Goal: Task Accomplishment & Management: Manage account settings

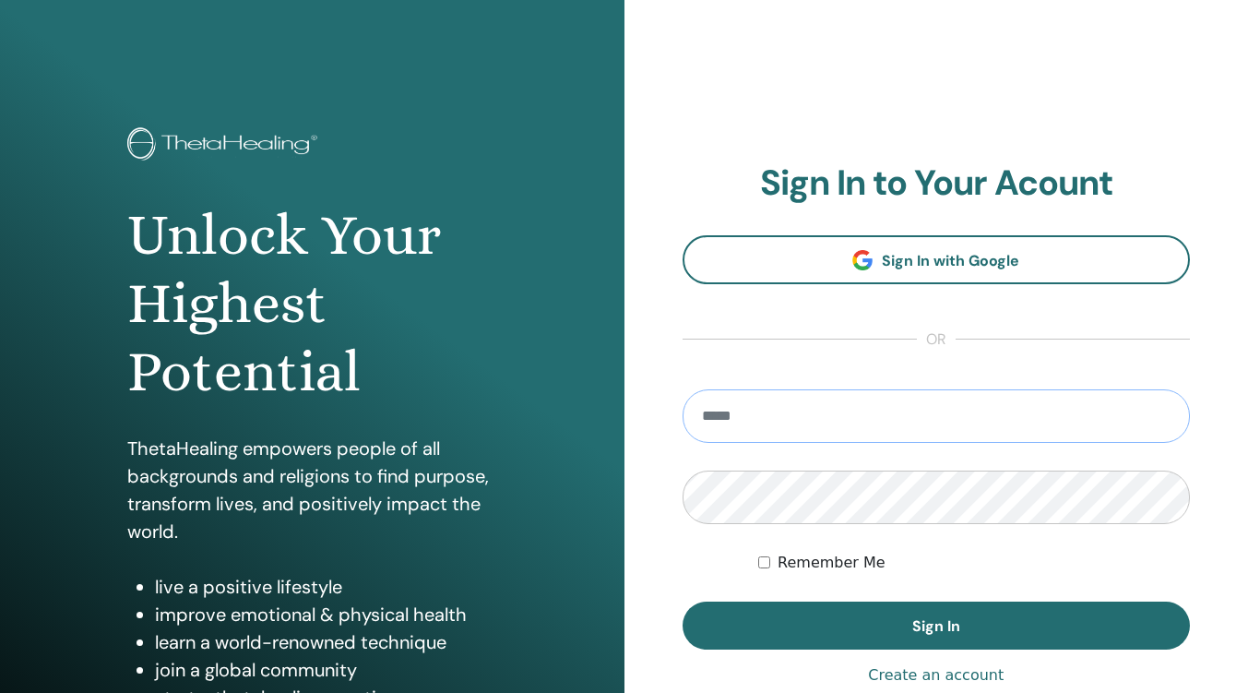
type input "**********"
click at [928, 629] on span "Sign In" at bounding box center [936, 625] width 48 height 19
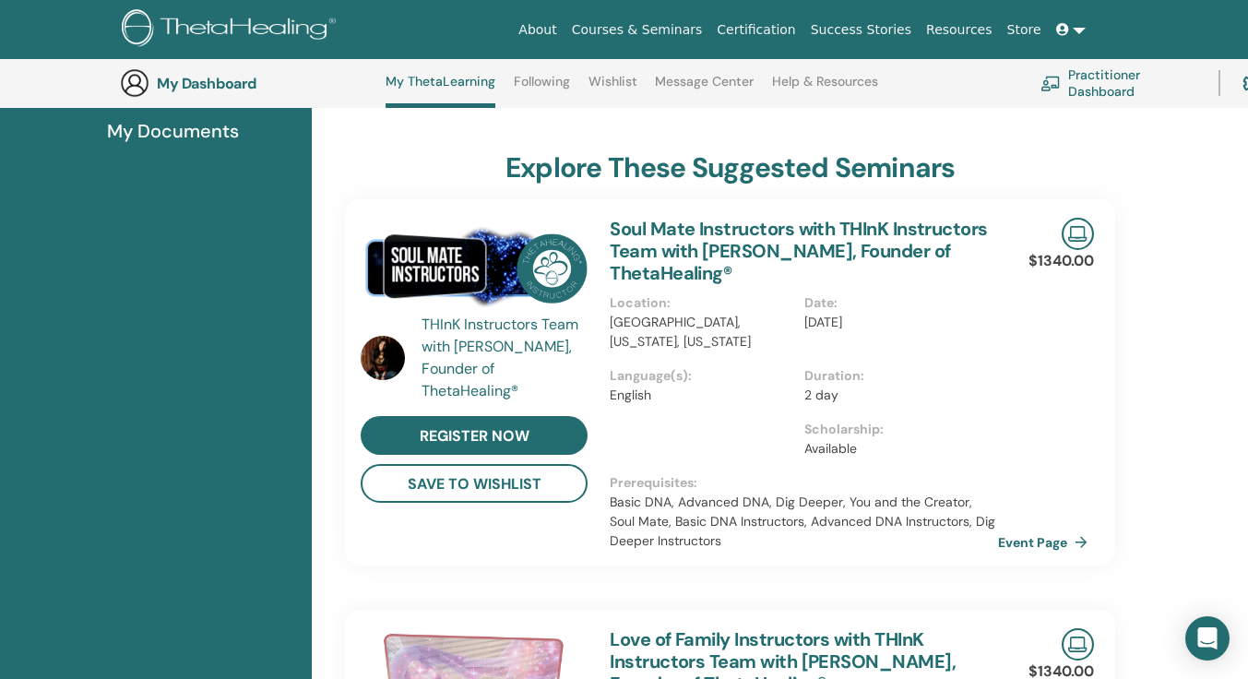
scroll to position [326, 0]
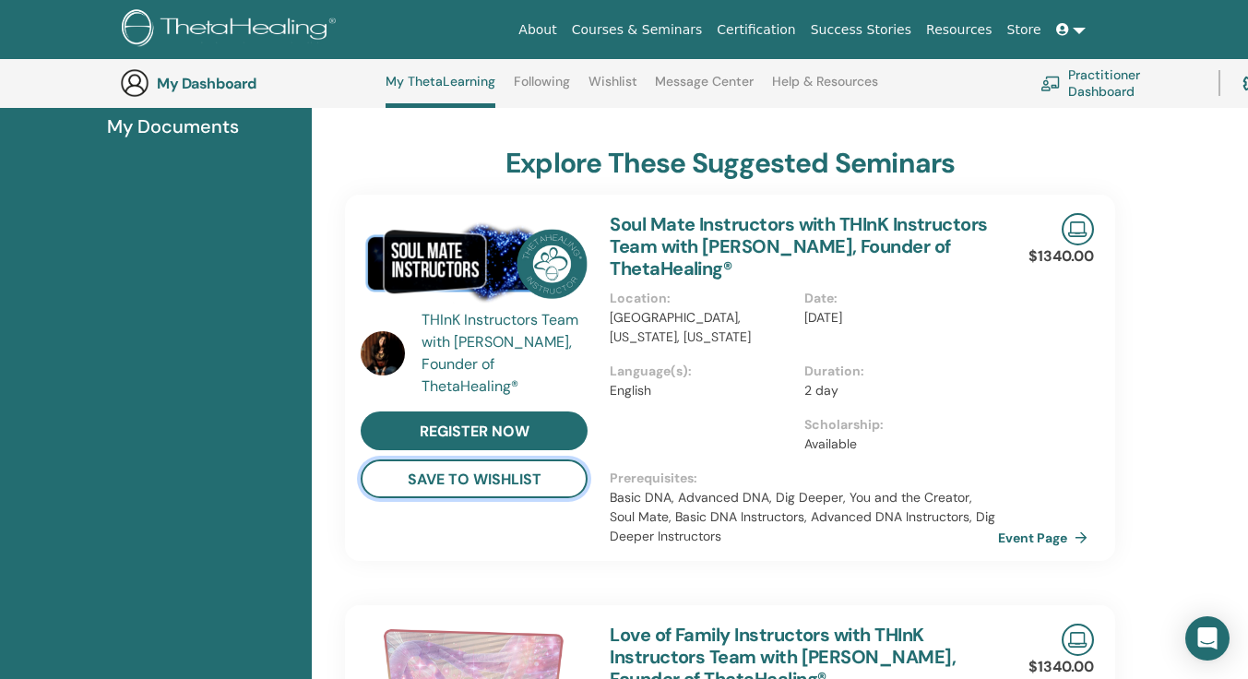
click at [437, 477] on button "save to wishlist" at bounding box center [474, 478] width 227 height 39
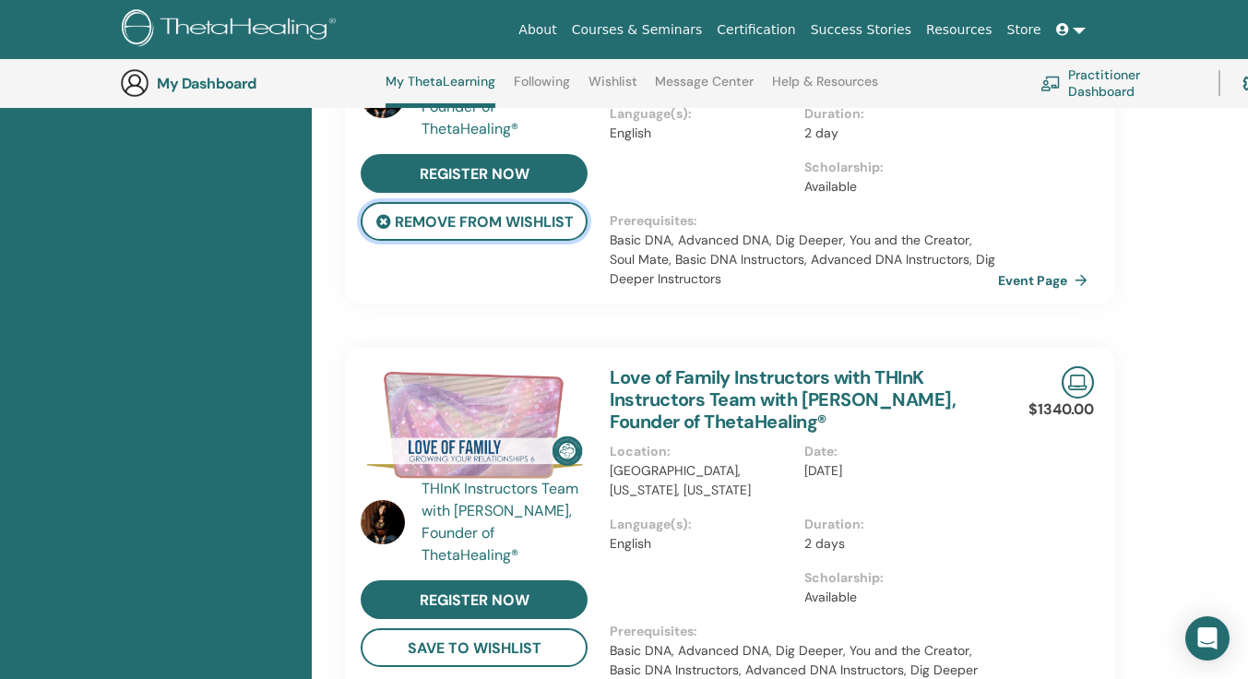
scroll to position [694, 0]
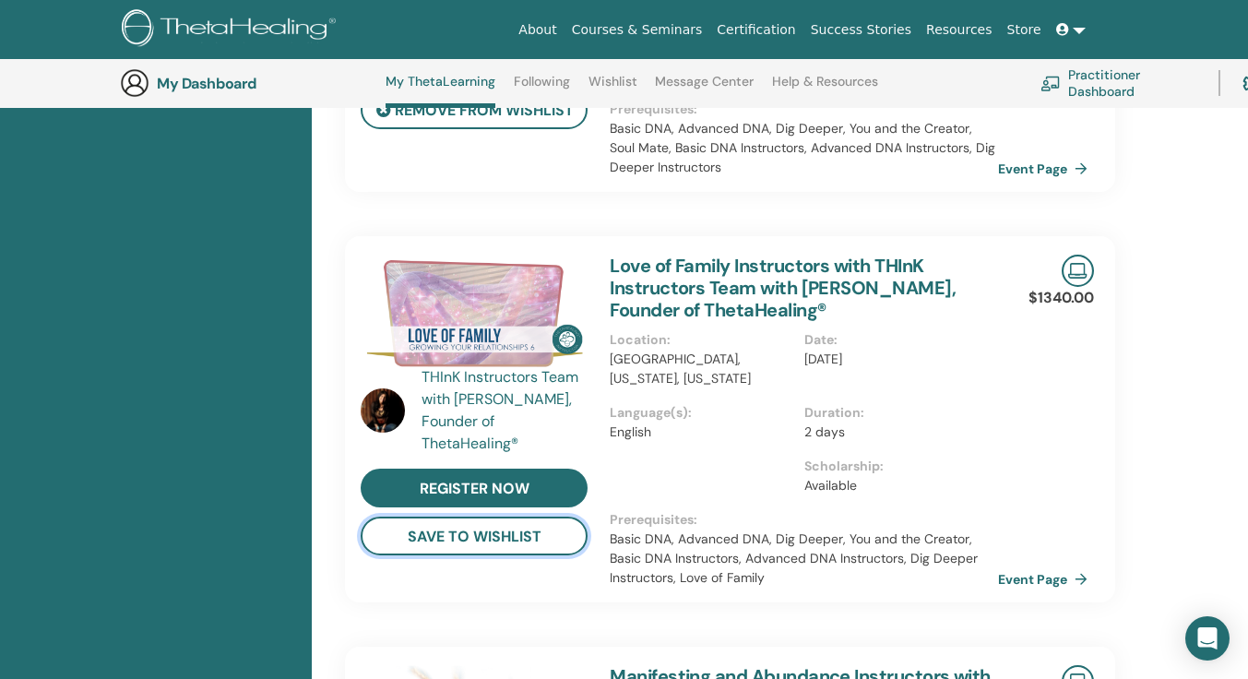
click at [450, 532] on button "save to wishlist" at bounding box center [474, 535] width 227 height 39
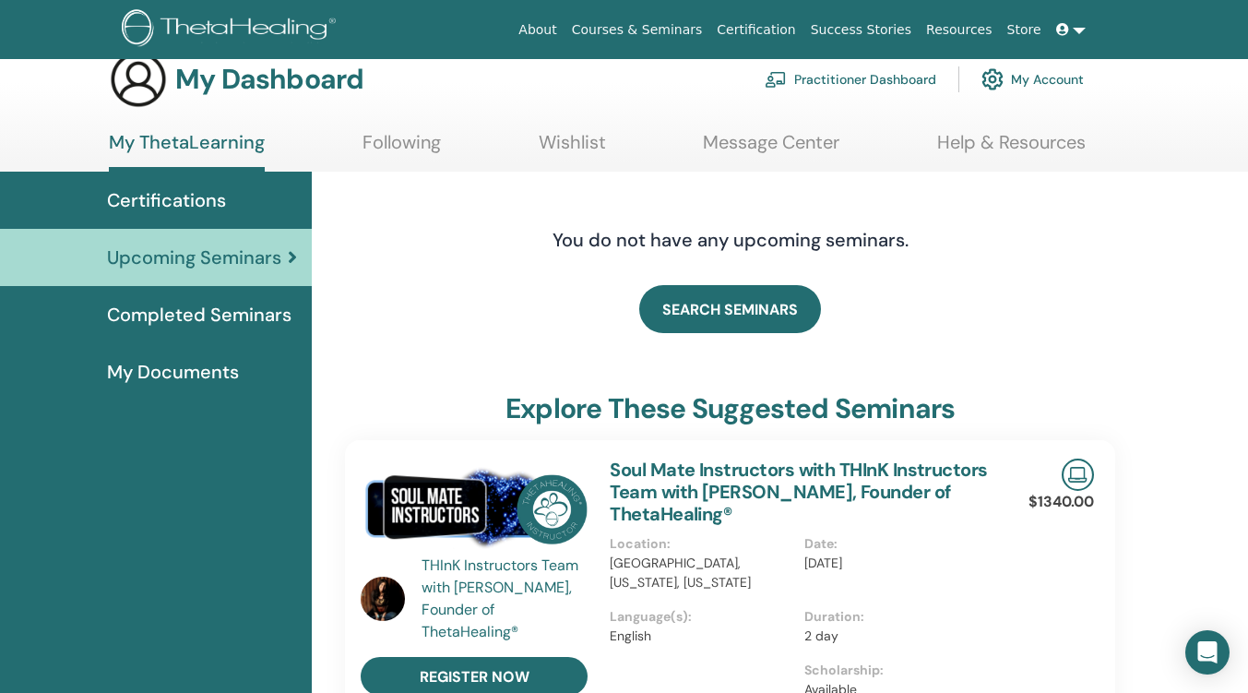
scroll to position [0, 0]
